Goal: Task Accomplishment & Management: Complete application form

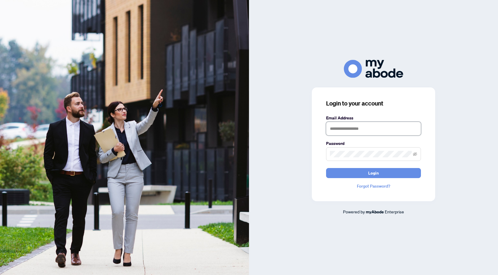
click at [350, 129] on input "text" at bounding box center [373, 129] width 95 height 14
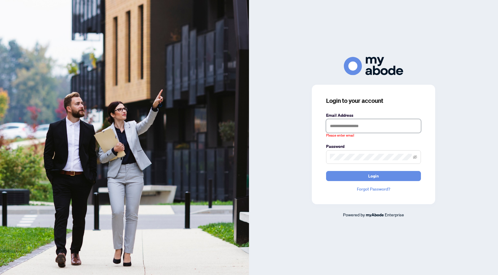
type input "**********"
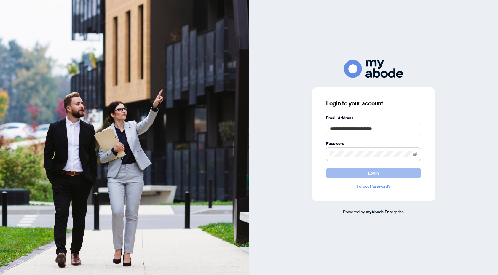
click at [386, 177] on button "Login" at bounding box center [373, 173] width 95 height 10
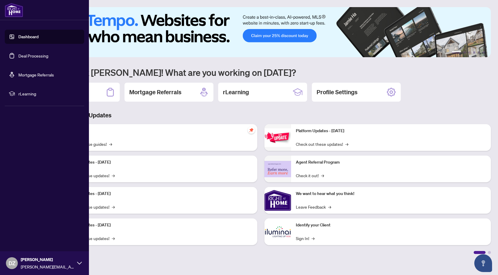
click at [32, 55] on link "Deal Processing" at bounding box center [33, 55] width 30 height 5
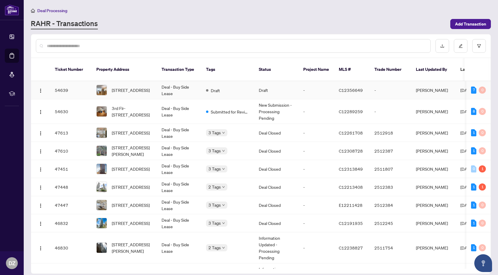
click at [202, 85] on td "Draft" at bounding box center [227, 90] width 53 height 18
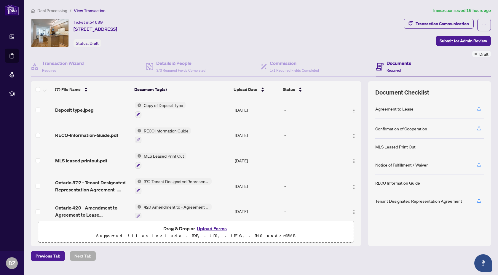
scroll to position [58, 0]
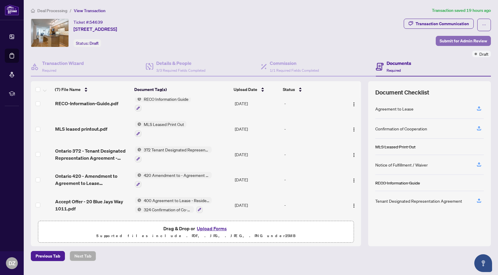
click at [462, 39] on span "Submit for Admin Review" at bounding box center [462, 40] width 47 height 9
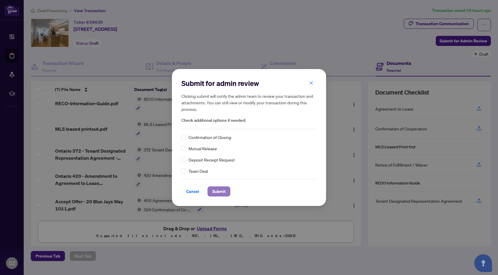
click at [223, 190] on span "Submit" at bounding box center [218, 191] width 13 height 9
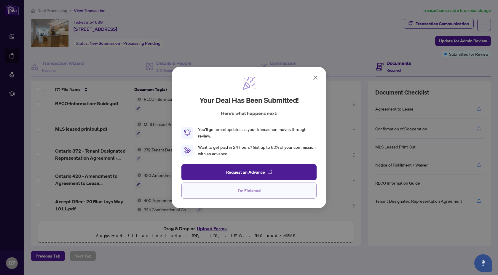
click at [264, 193] on button "I'm Finished" at bounding box center [248, 191] width 135 height 16
